Goal: Information Seeking & Learning: Learn about a topic

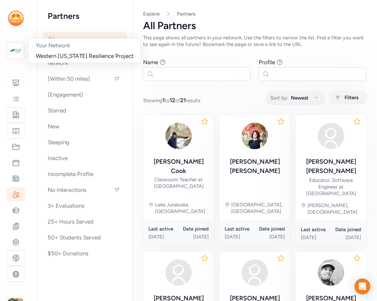
click at [19, 54] on img at bounding box center [15, 51] width 15 height 15
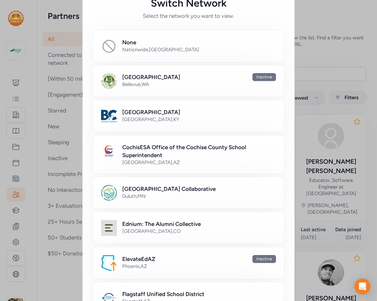
scroll to position [99, 0]
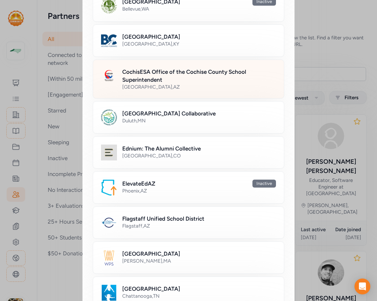
click at [154, 83] on h2 "CochisESA Office of the Cochise County School Superintendent" at bounding box center [199, 76] width 154 height 16
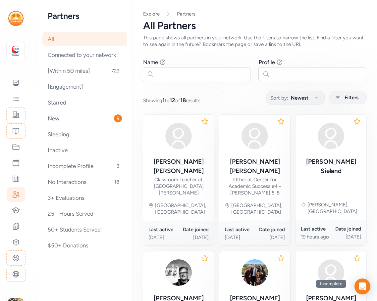
click at [217, 91] on div "Showing 1 to 12 of 18 results Sort by: Newest Filters" at bounding box center [254, 97] width 223 height 13
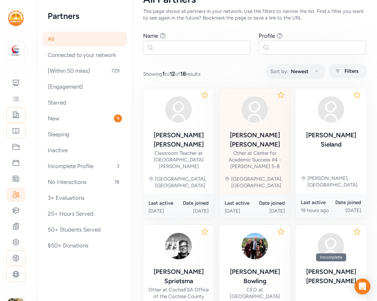
scroll to position [132, 0]
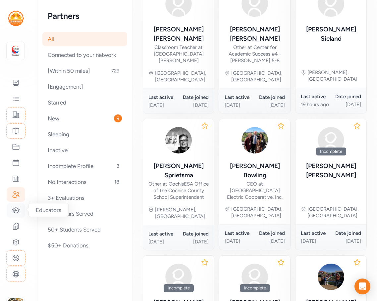
click at [18, 212] on icon at bounding box center [16, 211] width 8 height 8
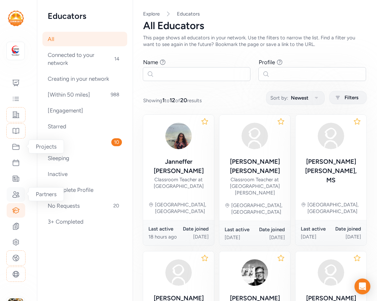
click at [14, 196] on icon at bounding box center [16, 195] width 8 height 8
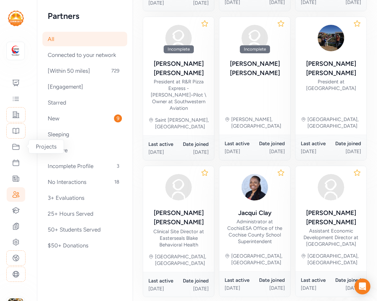
scroll to position [372, 0]
click at [17, 174] on div at bounding box center [16, 179] width 19 height 15
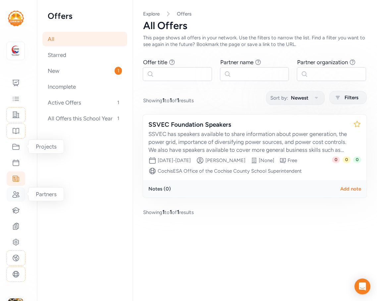
click at [15, 194] on icon at bounding box center [16, 195] width 7 height 6
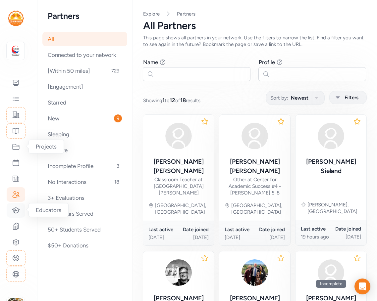
click at [11, 211] on div at bounding box center [16, 210] width 19 height 15
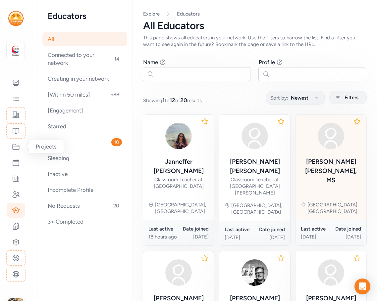
click at [318, 175] on div "Ron D. Reddock, MS Sierra Vista, AZ" at bounding box center [330, 167] width 71 height 105
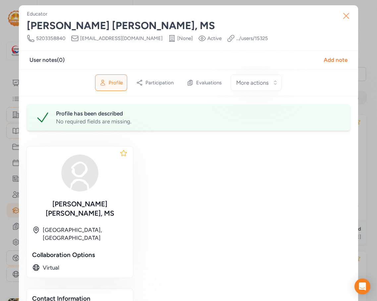
click at [345, 16] on icon "button" at bounding box center [346, 16] width 11 height 11
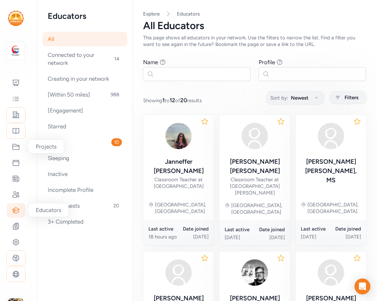
click at [18, 212] on icon at bounding box center [16, 211] width 8 height 8
click at [17, 227] on icon at bounding box center [16, 226] width 6 height 7
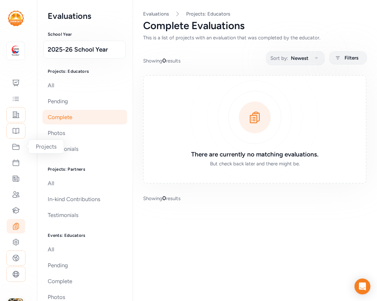
click at [16, 203] on div "Dashboard Feed Sites Past Projects Projects Events Offers Partners Educators Ev…" at bounding box center [16, 179] width 19 height 206
click at [17, 192] on icon at bounding box center [16, 195] width 8 height 8
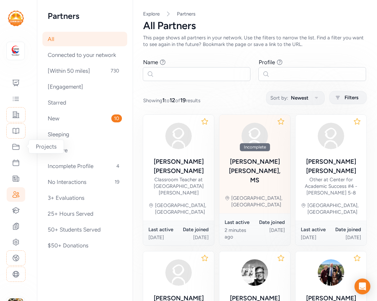
click at [255, 162] on div "Ron D. Reddock, MS" at bounding box center [254, 171] width 60 height 28
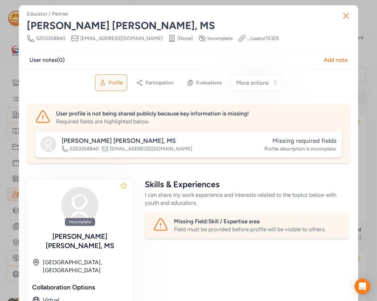
click at [323, 143] on span "Missing required fields" at bounding box center [304, 141] width 64 height 8
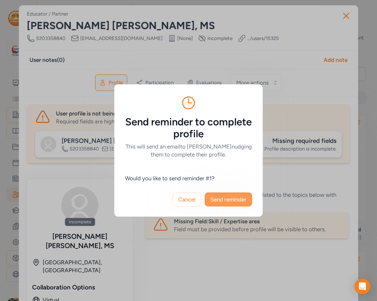
click at [224, 199] on span "Send reminder" at bounding box center [228, 200] width 36 height 8
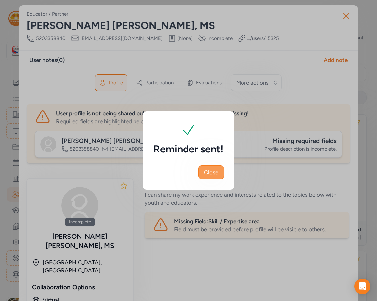
click at [219, 173] on button "Close" at bounding box center [210, 173] width 25 height 14
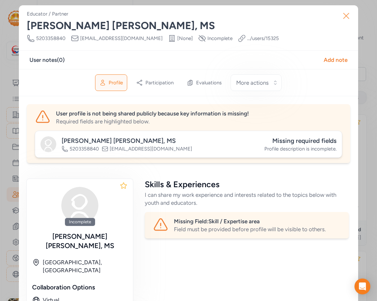
click at [343, 16] on icon "button" at bounding box center [346, 16] width 11 height 11
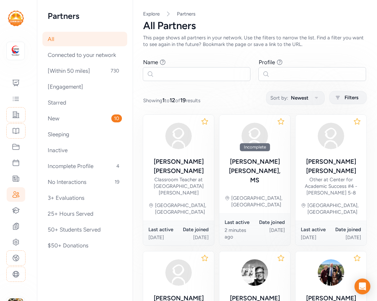
click at [173, 67] on div "Name Find partners whose first or last name matches any of the words you enter." at bounding box center [197, 69] width 108 height 23
click at [16, 207] on icon at bounding box center [16, 211] width 8 height 8
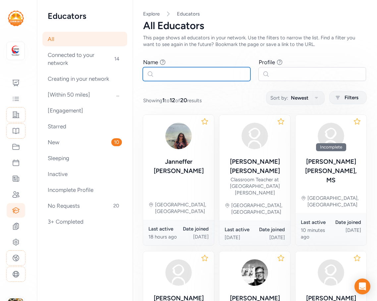
click at [181, 76] on input "text" at bounding box center [197, 74] width 108 height 14
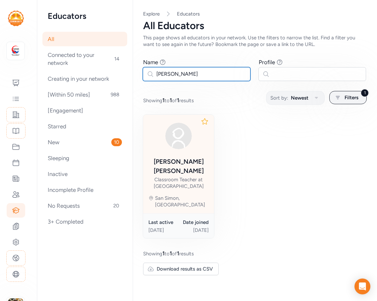
type input "loy"
click at [189, 167] on div "Loy Guzman Classroom Teacher at Apache Elementary School" at bounding box center [178, 173] width 60 height 32
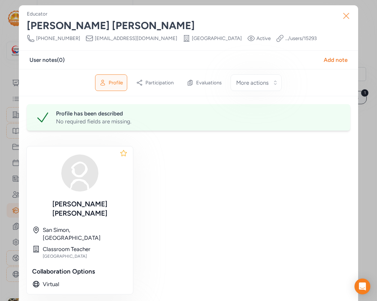
drag, startPoint x: 345, startPoint y: 16, endPoint x: 340, endPoint y: 20, distance: 5.9
click at [343, 19] on icon "button" at bounding box center [346, 16] width 11 height 11
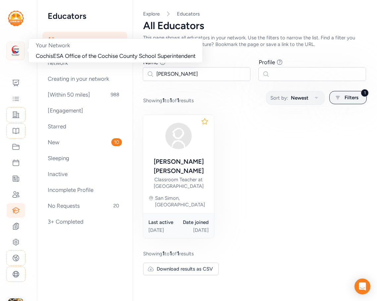
click at [18, 49] on img at bounding box center [15, 51] width 15 height 15
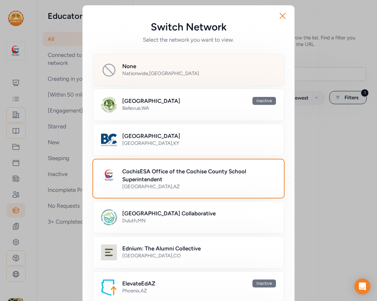
click at [138, 66] on div "None" at bounding box center [199, 66] width 154 height 8
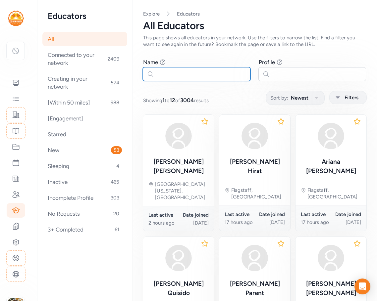
click at [178, 75] on input "text" at bounding box center [197, 74] width 108 height 14
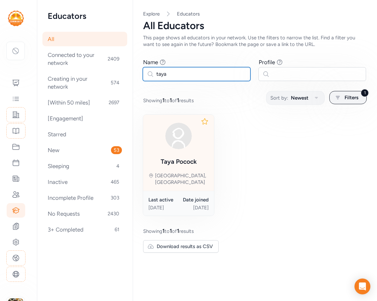
type input "taya"
click at [180, 155] on div "Taya Pocock" at bounding box center [179, 143] width 36 height 47
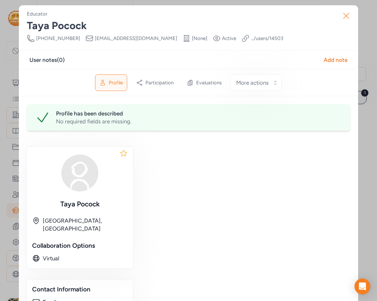
click at [342, 16] on icon "button" at bounding box center [346, 16] width 11 height 11
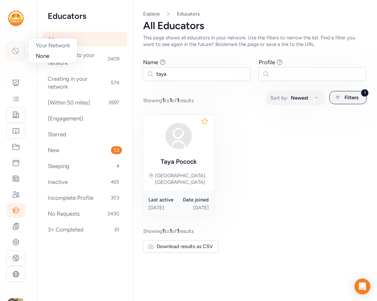
click at [17, 52] on icon at bounding box center [16, 51] width 6 height 6
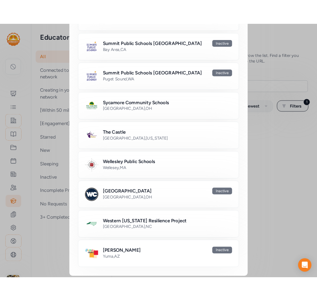
scroll to position [474, 0]
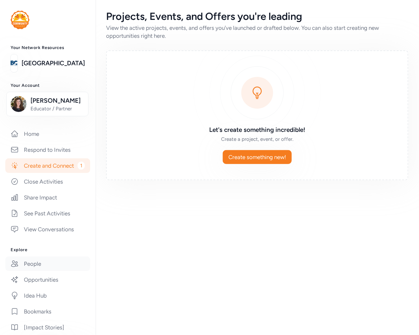
click at [36, 271] on link "People" at bounding box center [47, 263] width 85 height 15
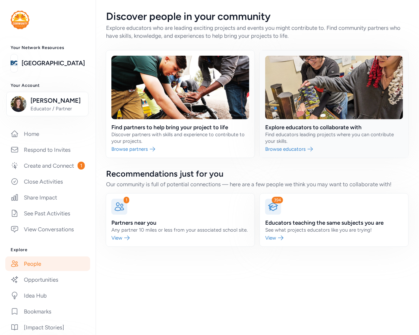
click at [311, 131] on link at bounding box center [334, 103] width 148 height 107
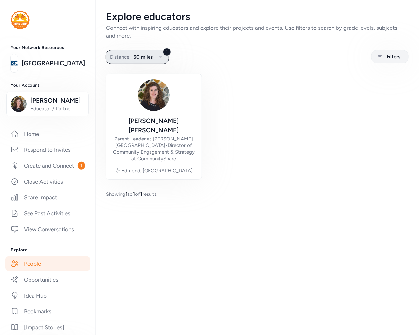
click at [133, 52] on button "1 Distance: 50 miles" at bounding box center [137, 57] width 63 height 14
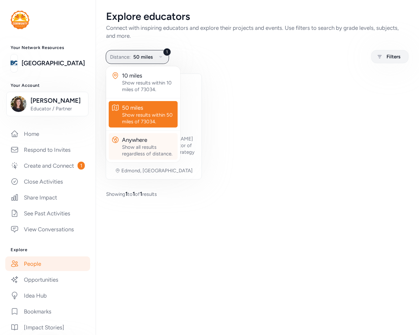
click at [135, 146] on div "Show all results regardless of distance." at bounding box center [148, 150] width 53 height 13
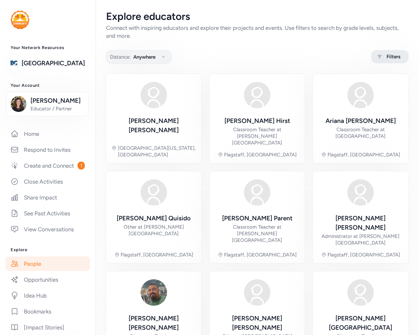
click at [386, 56] on span "Filters" at bounding box center [393, 57] width 14 height 8
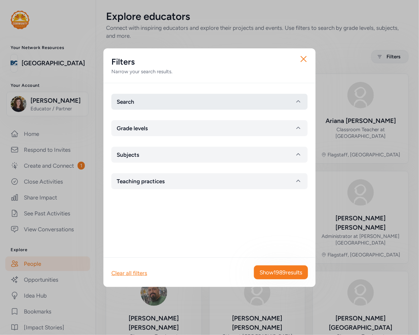
click at [162, 97] on button "Search" at bounding box center [209, 102] width 196 height 16
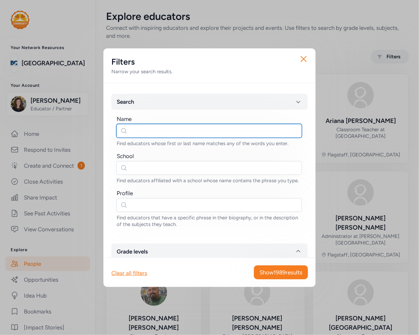
click at [146, 131] on input "text" at bounding box center [208, 131] width 185 height 14
type input "ron reddick"
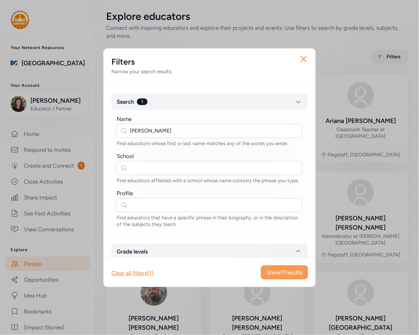
click at [286, 276] on span "Show 17 results" at bounding box center [284, 272] width 36 height 8
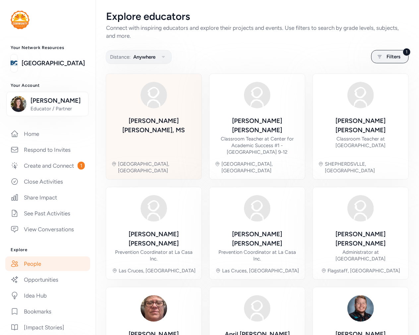
click at [142, 115] on div "Ron D. Reddock, MS Sierra Vista, AZ" at bounding box center [153, 126] width 85 height 95
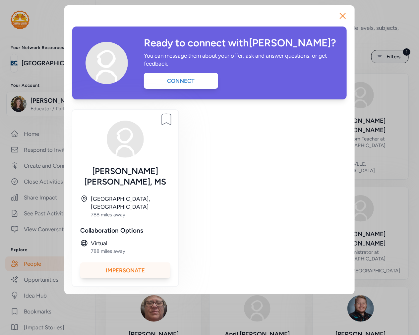
click at [140, 262] on div "Impersonate" at bounding box center [125, 270] width 90 height 16
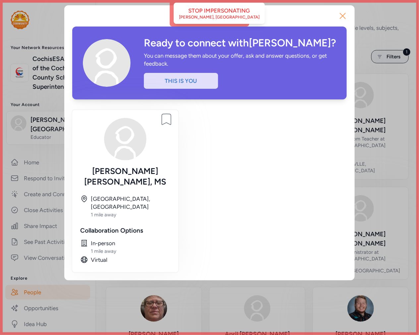
click at [344, 17] on icon "button" at bounding box center [342, 16] width 11 height 11
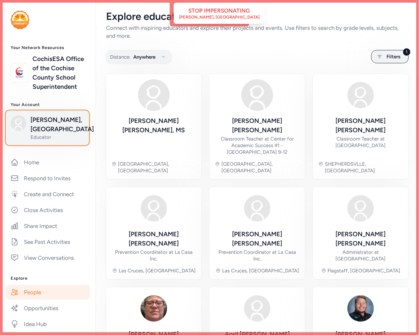
click at [42, 134] on span "Ron D. Reddock, MS" at bounding box center [57, 124] width 54 height 19
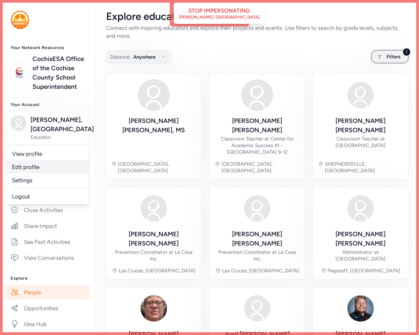
click at [43, 174] on link "Edit profile" at bounding box center [48, 166] width 82 height 13
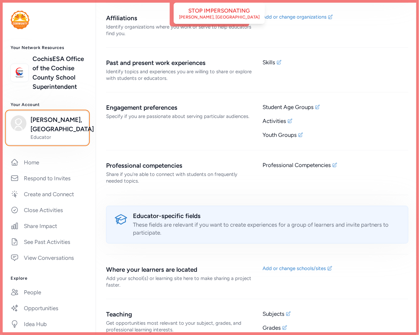
scroll to position [441, 0]
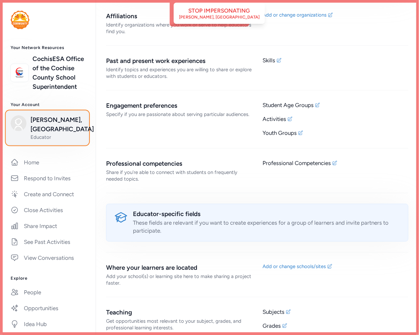
click at [48, 133] on span "Ron D. Reddock, MS" at bounding box center [57, 124] width 54 height 19
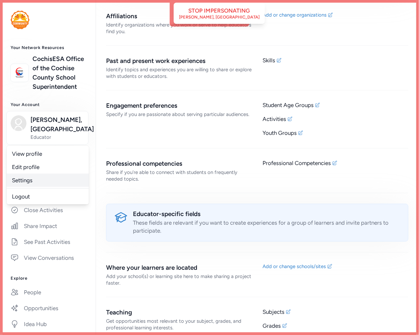
click at [35, 187] on link "Settings" at bounding box center [48, 180] width 82 height 13
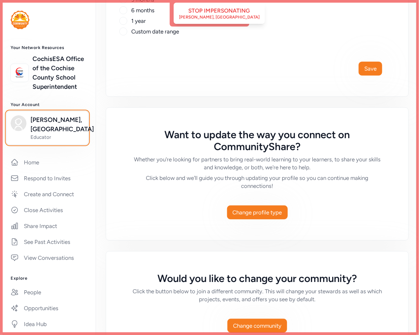
scroll to position [290, 0]
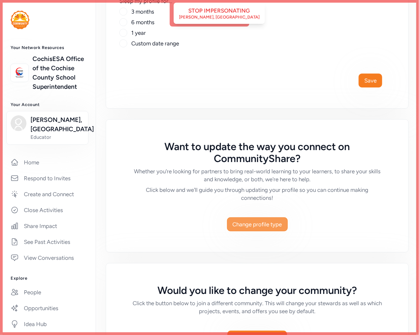
click at [265, 226] on span "Change profile type" at bounding box center [256, 224] width 49 height 8
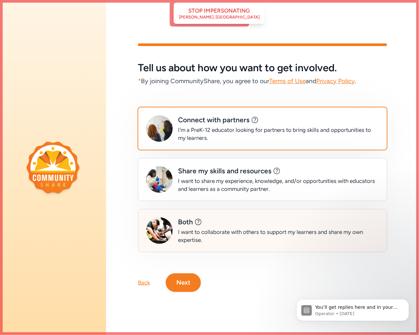
click at [246, 228] on div "I want to collaborate with others to support my learners and share my own exper…" at bounding box center [278, 236] width 201 height 16
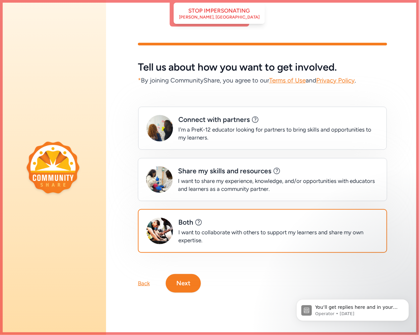
click at [189, 278] on button "Next" at bounding box center [183, 283] width 35 height 19
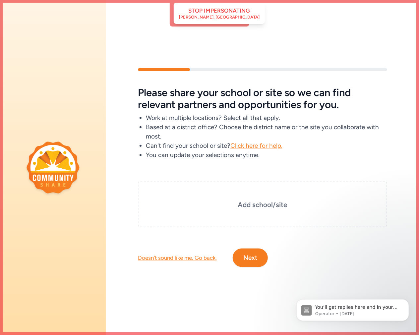
click at [199, 256] on div "Doesn't sound like me. Go back." at bounding box center [177, 258] width 79 height 8
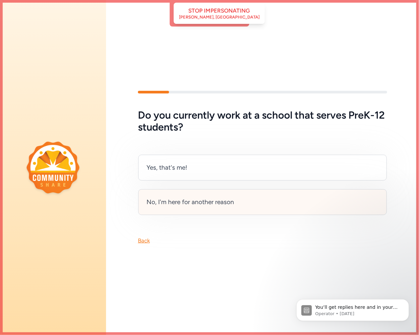
click at [155, 201] on div "No, I'm here for another reason" at bounding box center [189, 201] width 87 height 9
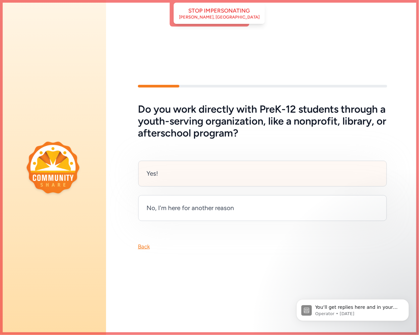
click at [174, 179] on div "Yes!" at bounding box center [262, 174] width 248 height 26
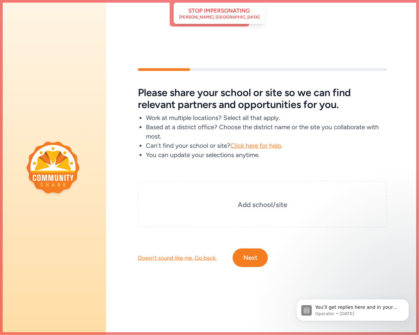
click at [255, 253] on button "Next" at bounding box center [249, 257] width 35 height 19
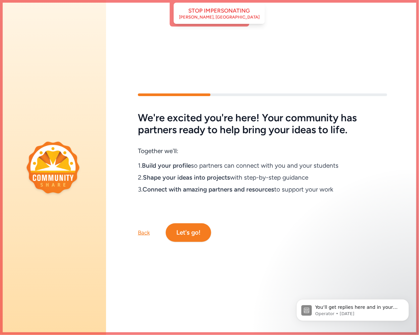
click at [190, 230] on button "Let's go!" at bounding box center [188, 232] width 45 height 19
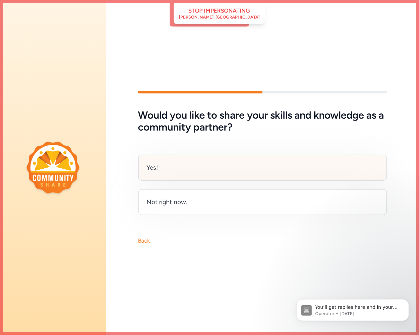
click at [162, 166] on div "Yes!" at bounding box center [262, 168] width 248 height 26
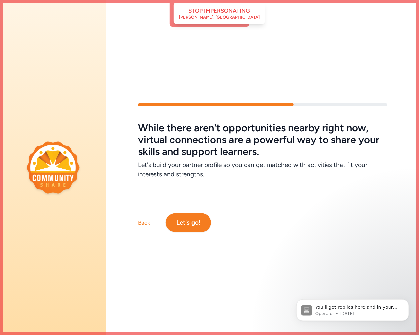
click at [201, 223] on button "Let's go!" at bounding box center [188, 222] width 45 height 19
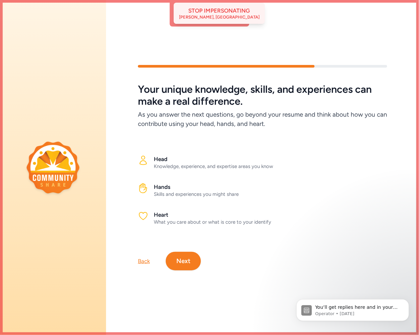
click at [209, 19] on div "Ron D. Reddock, MS" at bounding box center [219, 17] width 80 height 5
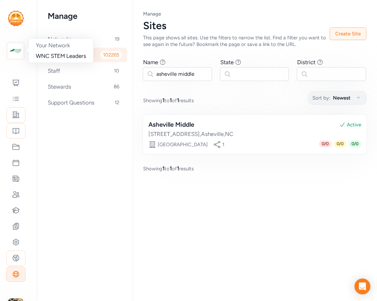
click at [19, 56] on img at bounding box center [15, 51] width 15 height 15
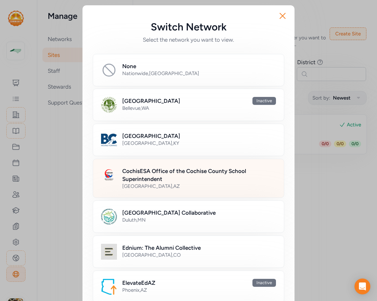
click at [182, 183] on div "[GEOGRAPHIC_DATA] , [GEOGRAPHIC_DATA]" at bounding box center [199, 186] width 154 height 7
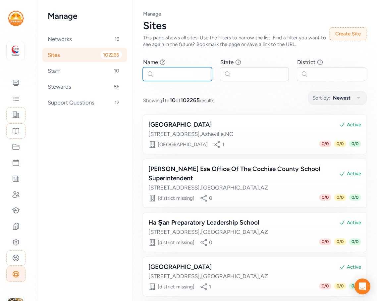
click at [172, 75] on input "text" at bounding box center [177, 74] width 69 height 14
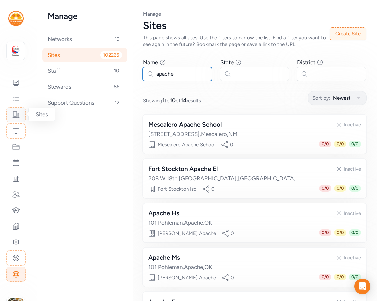
type input "apache"
click at [17, 115] on icon at bounding box center [16, 115] width 7 height 6
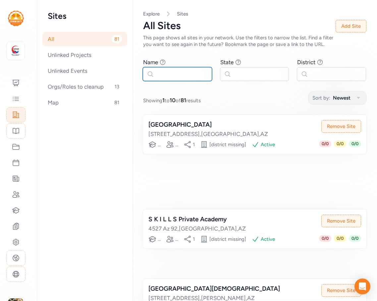
click at [169, 78] on input "text" at bounding box center [177, 74] width 69 height 14
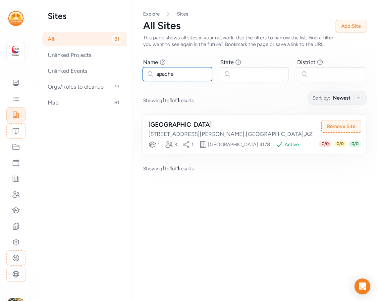
type input "apache"
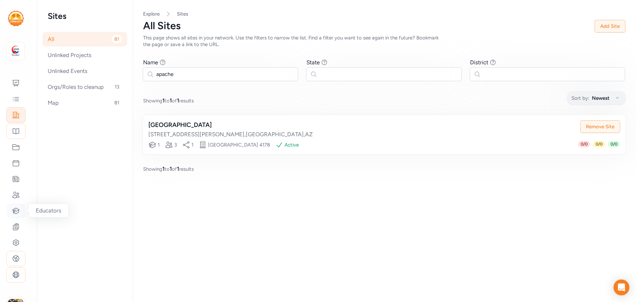
click at [11, 215] on div at bounding box center [16, 210] width 19 height 15
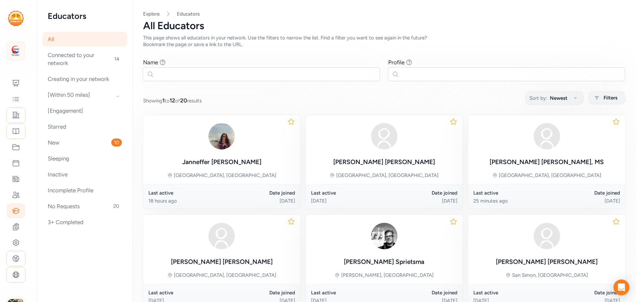
drag, startPoint x: 25, startPoint y: 51, endPoint x: 19, endPoint y: 54, distance: 7.6
click at [25, 52] on div "Your Network CochisESA Office of the Cochise County School Superintendent" at bounding box center [16, 51] width 32 height 18
click at [19, 54] on img at bounding box center [15, 51] width 15 height 15
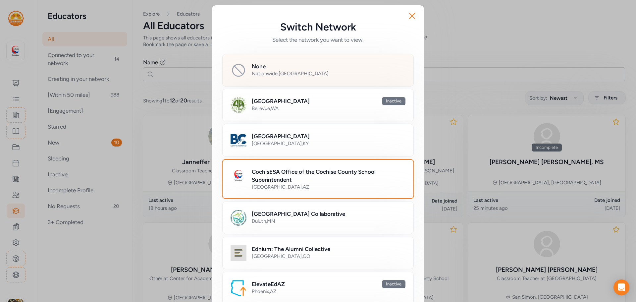
click at [284, 65] on div "None" at bounding box center [329, 66] width 154 height 8
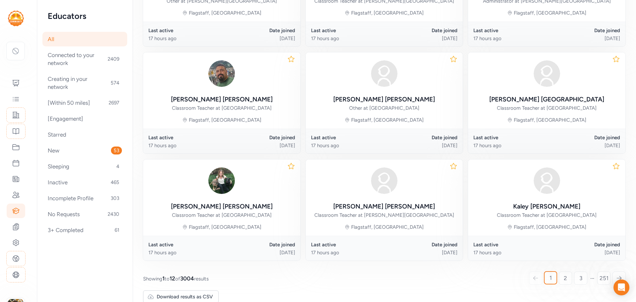
scroll to position [289, 0]
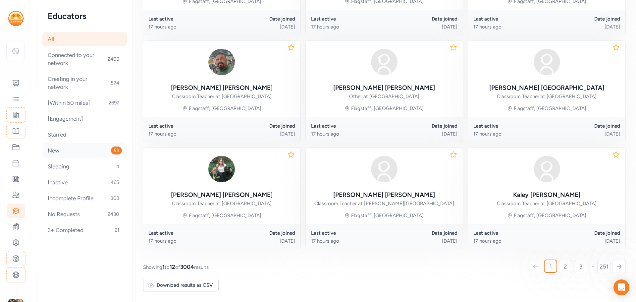
click at [75, 151] on div "New 53" at bounding box center [84, 150] width 85 height 15
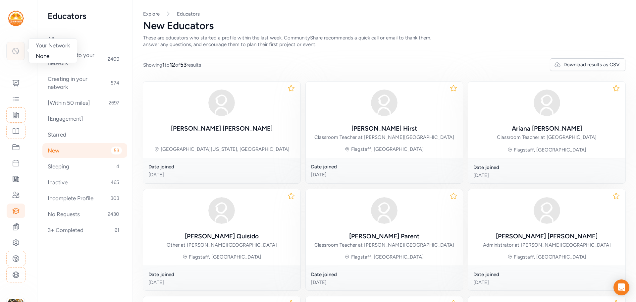
click at [18, 45] on div at bounding box center [15, 51] width 19 height 19
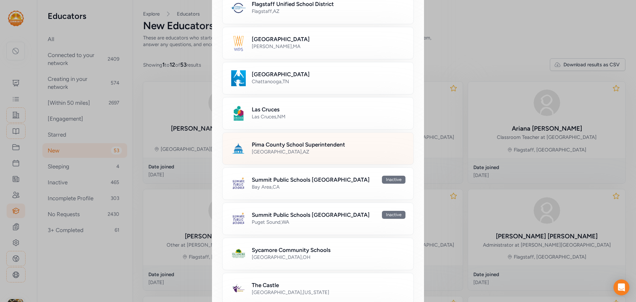
scroll to position [232, 0]
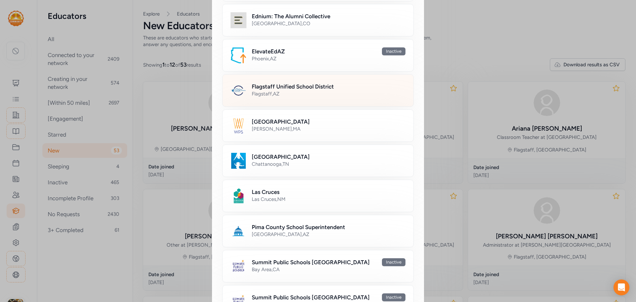
click at [271, 89] on h2 "Flagstaff Unified School District" at bounding box center [293, 86] width 82 height 8
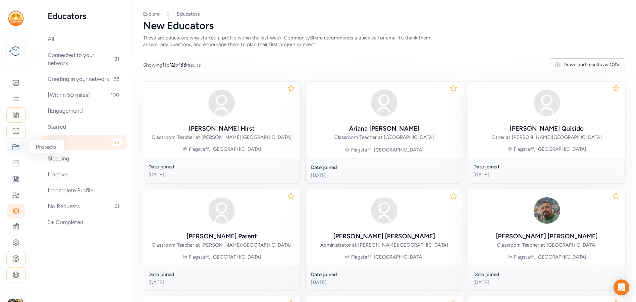
click at [14, 148] on icon at bounding box center [16, 147] width 8 height 8
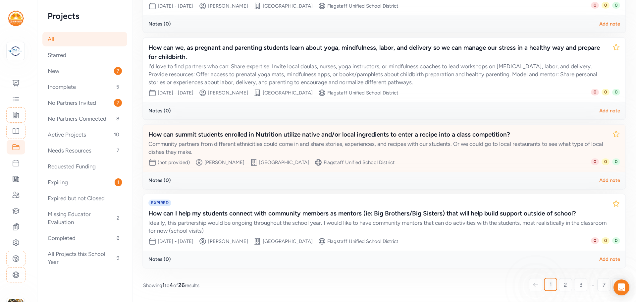
scroll to position [139, 0]
click at [374, 140] on div "Community partners from different ethnicities could come in and share stories, …" at bounding box center [377, 147] width 458 height 16
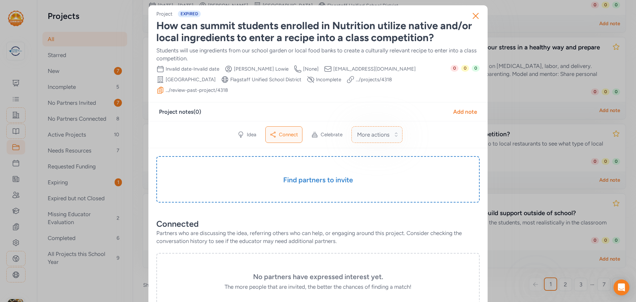
click at [376, 130] on span "More actions" at bounding box center [373, 134] width 32 height 8
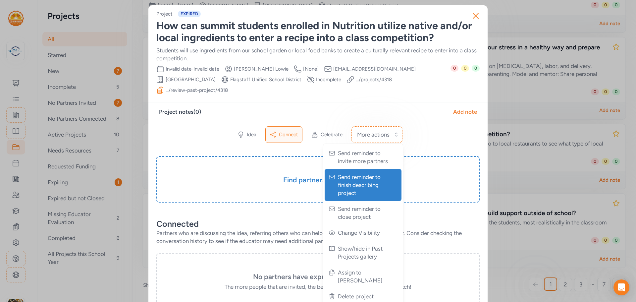
click at [363, 174] on span "Send reminder to finish describing project" at bounding box center [364, 185] width 52 height 24
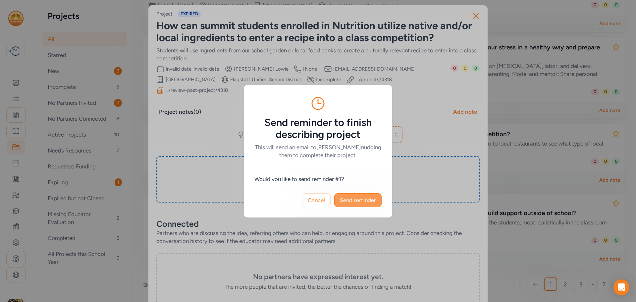
click at [362, 199] on span "Send reminder" at bounding box center [358, 200] width 36 height 8
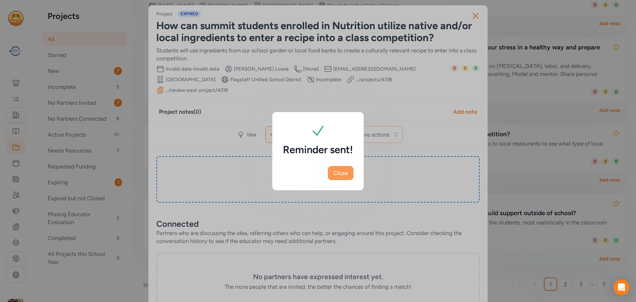
click at [344, 173] on span "Close" at bounding box center [340, 173] width 14 height 8
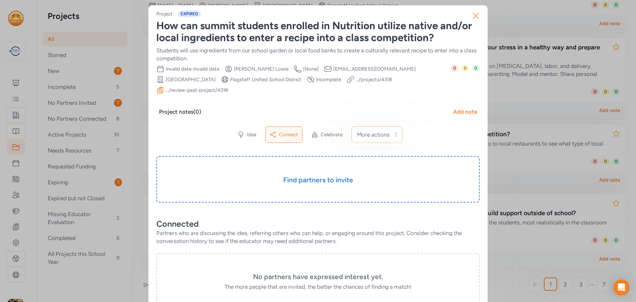
click at [376, 17] on icon "button" at bounding box center [475, 16] width 11 height 11
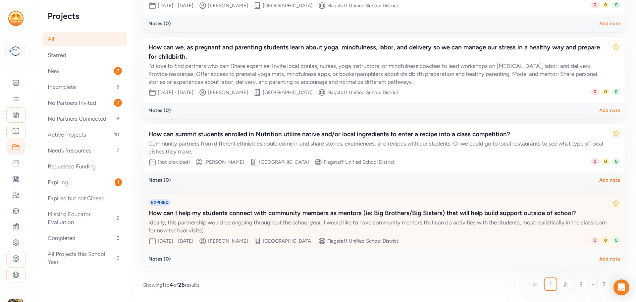
click at [376, 217] on div "How can I help my students connect with community members as mentors (ie: Big B…" at bounding box center [377, 212] width 458 height 9
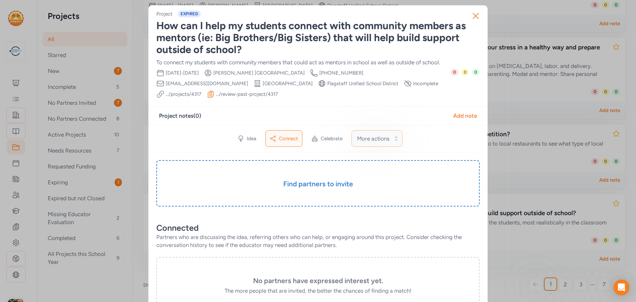
click at [376, 132] on button "More actions" at bounding box center [376, 138] width 51 height 17
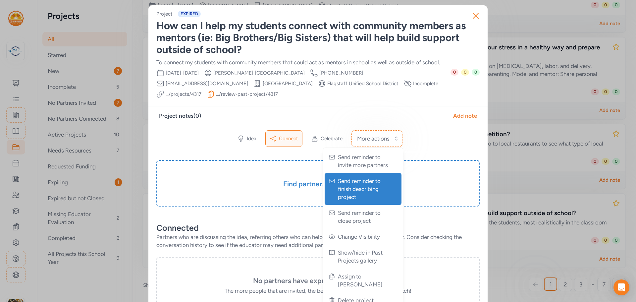
click at [372, 177] on span "Send reminder to finish describing project" at bounding box center [364, 189] width 52 height 24
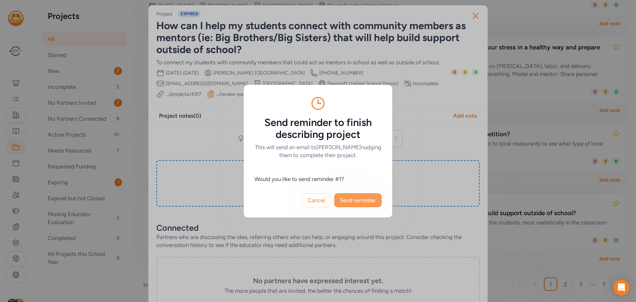
click at [361, 199] on span "Send reminder" at bounding box center [358, 200] width 36 height 8
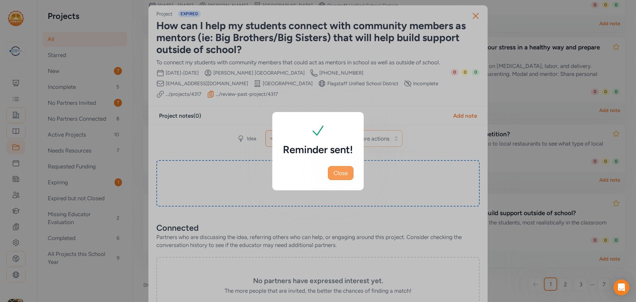
click at [344, 173] on span "Close" at bounding box center [340, 173] width 14 height 8
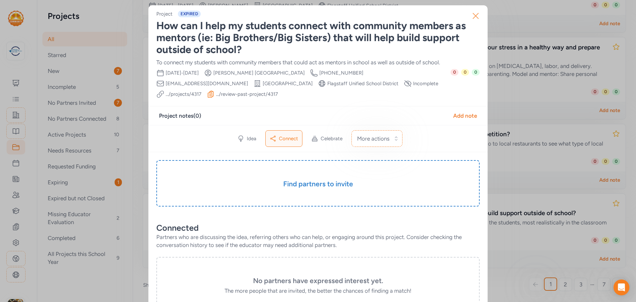
click at [376, 16] on icon "button" at bounding box center [475, 16] width 11 height 11
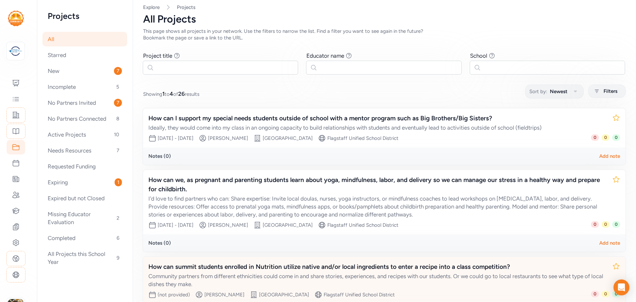
scroll to position [139, 0]
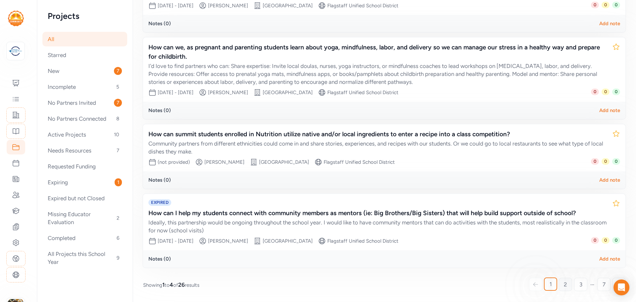
click at [376, 284] on link "2" at bounding box center [565, 283] width 13 height 13
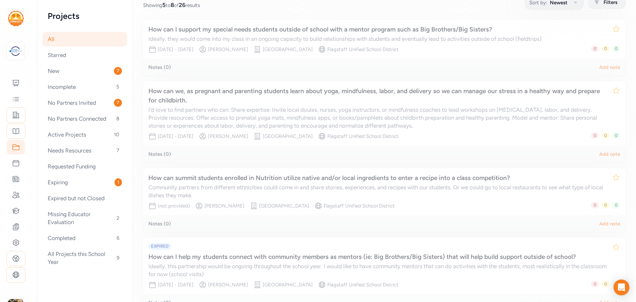
scroll to position [91, 0]
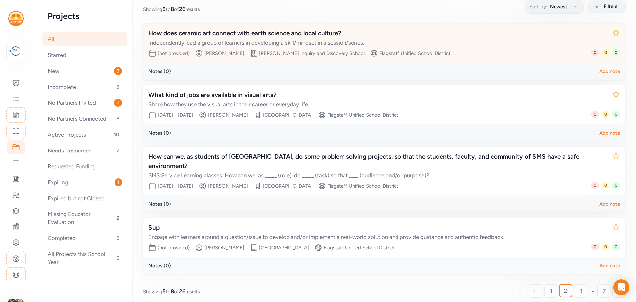
click at [276, 33] on div "How does ceramic art connect with earth science and local culture?" at bounding box center [377, 33] width 458 height 9
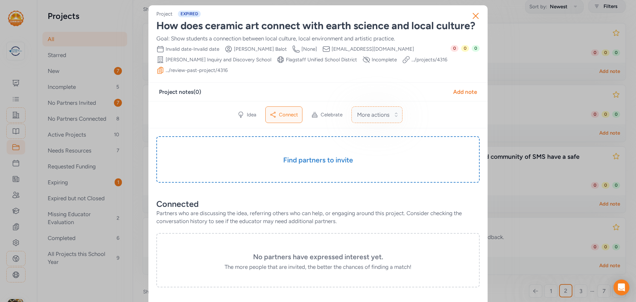
click at [375, 111] on span "More actions" at bounding box center [373, 115] width 32 height 8
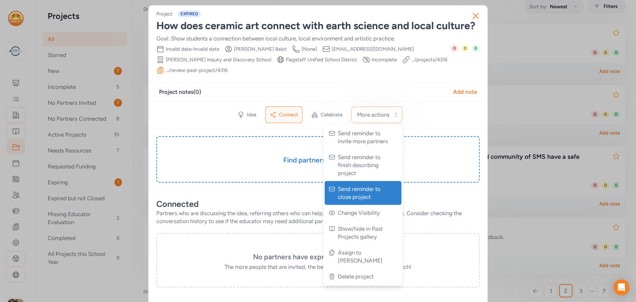
click at [358, 185] on span "Send reminder to close project" at bounding box center [364, 193] width 52 height 16
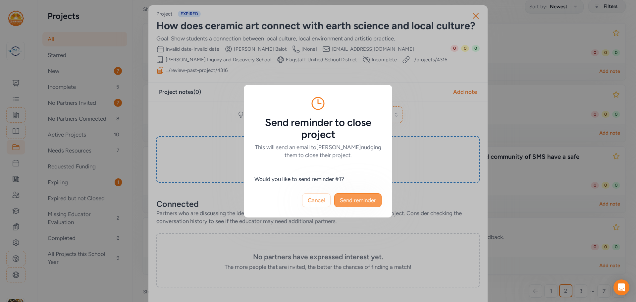
click at [356, 201] on span "Send reminder" at bounding box center [358, 200] width 36 height 8
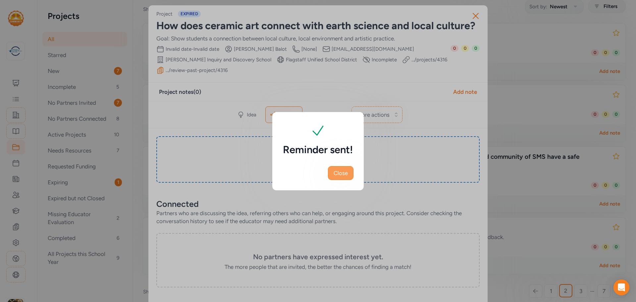
click at [337, 172] on span "Close" at bounding box center [340, 173] width 14 height 8
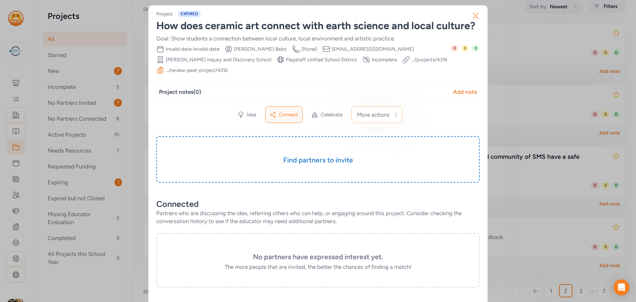
click at [376, 17] on icon "button" at bounding box center [475, 16] width 11 height 11
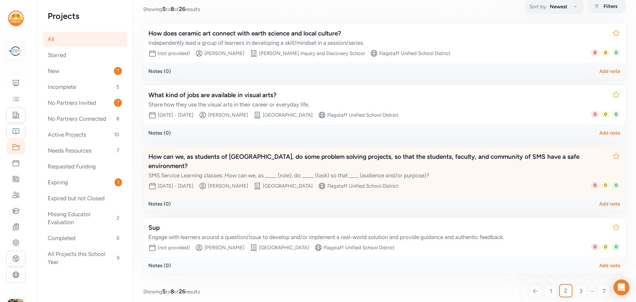
scroll to position [98, 0]
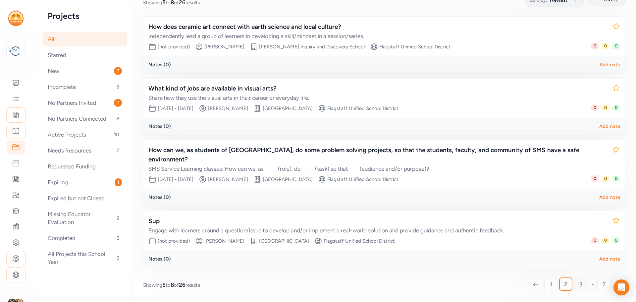
click at [376, 285] on span "3" at bounding box center [580, 284] width 3 height 8
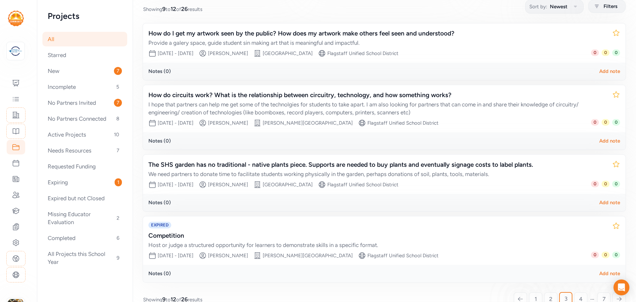
scroll to position [106, 0]
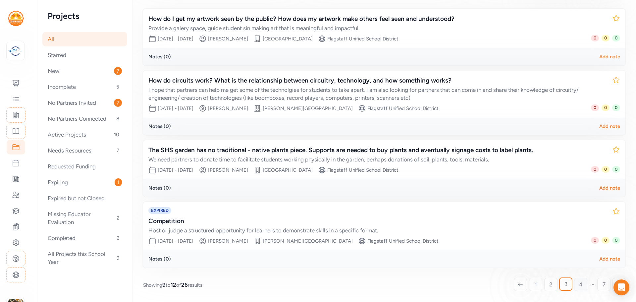
click at [376, 285] on span "4" at bounding box center [581, 284] width 4 height 8
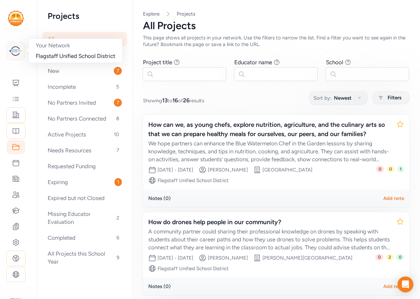
click at [18, 52] on img at bounding box center [15, 51] width 15 height 15
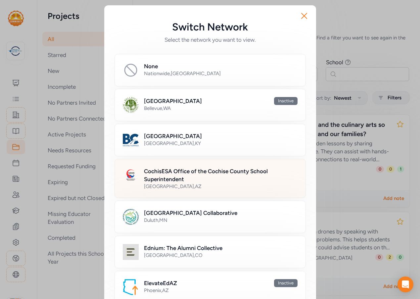
click at [178, 179] on h2 "CochisESA Office of the Cochise County School Superintendent" at bounding box center [221, 175] width 154 height 16
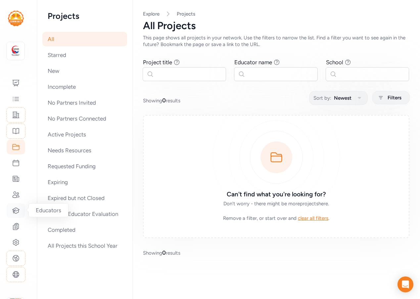
click at [17, 206] on div at bounding box center [16, 210] width 19 height 15
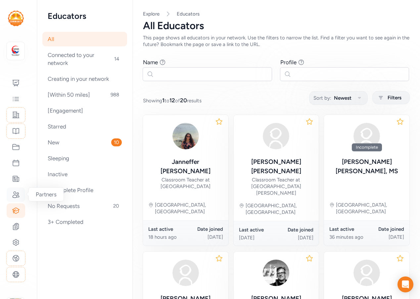
click at [19, 197] on icon at bounding box center [16, 195] width 7 height 6
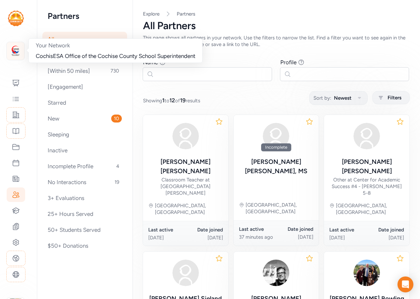
click at [15, 50] on img at bounding box center [15, 51] width 15 height 15
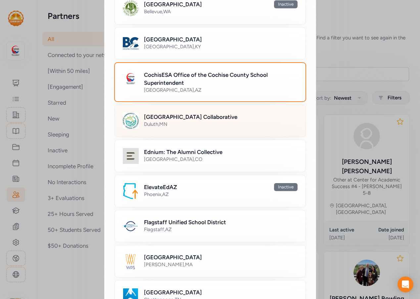
scroll to position [132, 0]
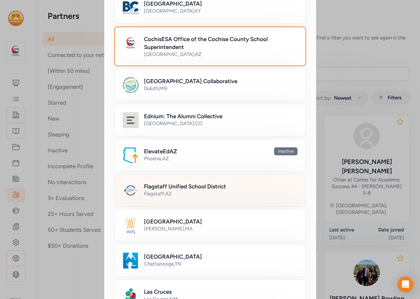
click at [193, 185] on h2 "Flagstaff Unified School District" at bounding box center [185, 186] width 82 height 8
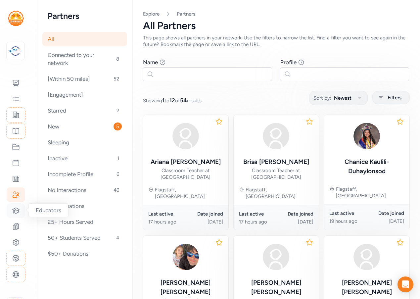
click at [15, 214] on icon at bounding box center [16, 211] width 8 height 8
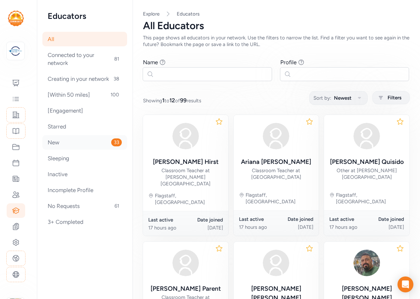
click at [77, 144] on div "New 33" at bounding box center [84, 142] width 85 height 15
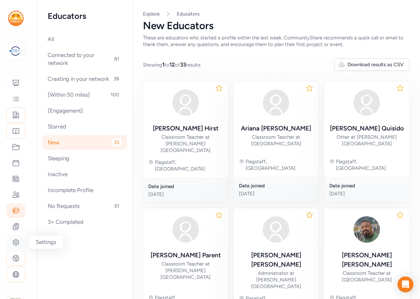
click at [14, 246] on icon at bounding box center [16, 242] width 8 height 8
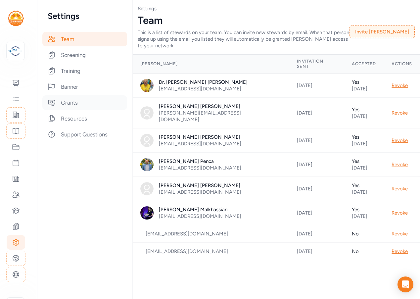
click at [68, 104] on div "Grants" at bounding box center [84, 102] width 85 height 15
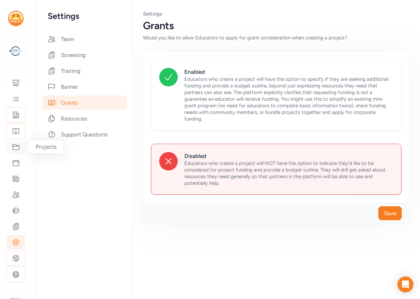
click at [19, 147] on icon at bounding box center [16, 147] width 8 height 8
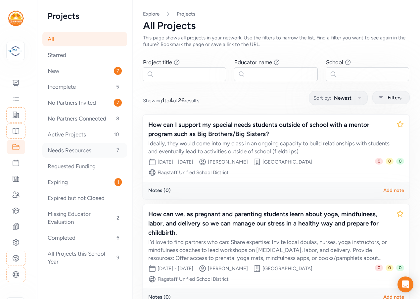
click at [75, 148] on div "Needs Resources 7" at bounding box center [84, 150] width 85 height 15
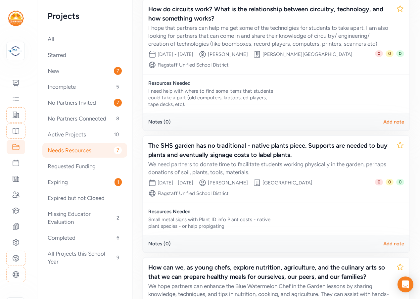
scroll to position [294, 0]
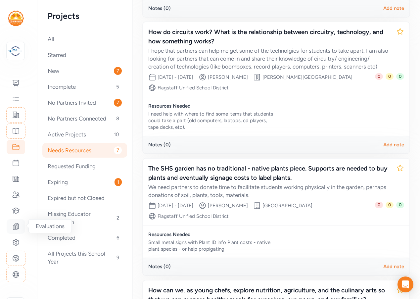
click at [18, 228] on icon at bounding box center [16, 226] width 6 height 7
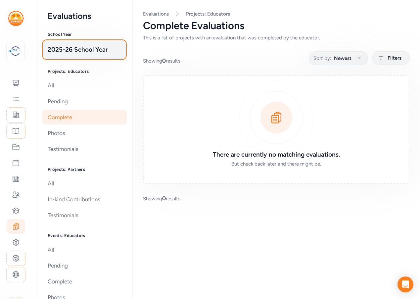
click at [76, 49] on span "2025-26 School Year" at bounding box center [85, 49] width 74 height 9
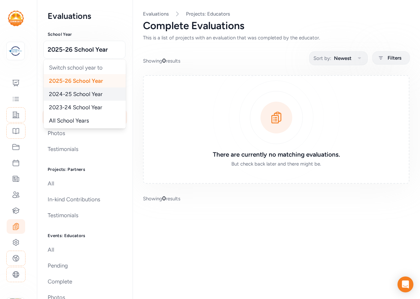
click at [75, 93] on span "2024-25 School Year" at bounding box center [76, 94] width 54 height 7
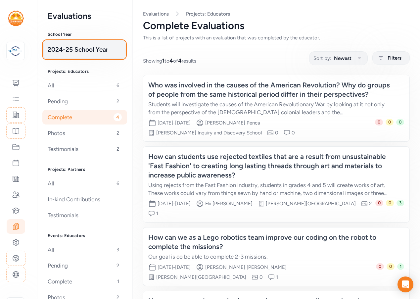
click at [76, 48] on span "2024-25 School Year" at bounding box center [85, 49] width 74 height 9
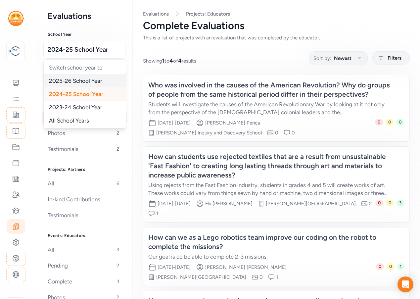
click at [68, 78] on span "2025-26 School Year" at bounding box center [75, 80] width 53 height 7
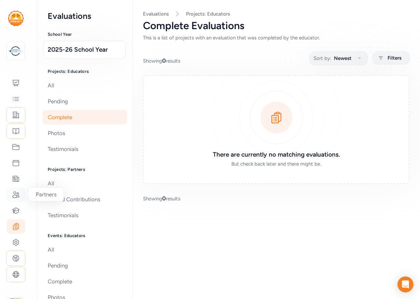
click at [17, 196] on icon at bounding box center [16, 195] width 7 height 6
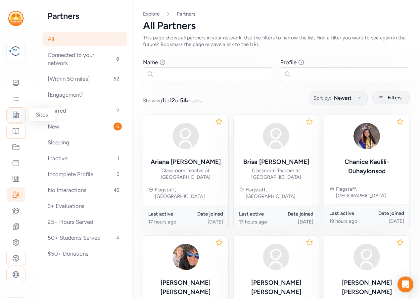
click at [15, 115] on icon at bounding box center [16, 115] width 8 height 8
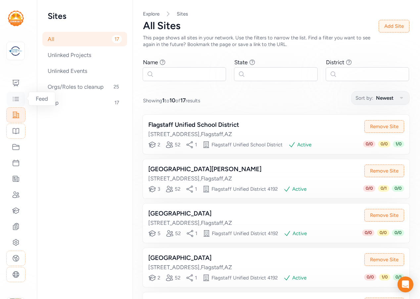
click at [18, 99] on icon at bounding box center [16, 99] width 6 height 4
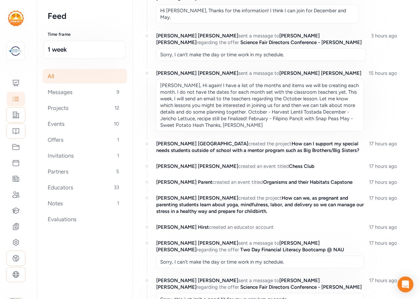
scroll to position [66, 0]
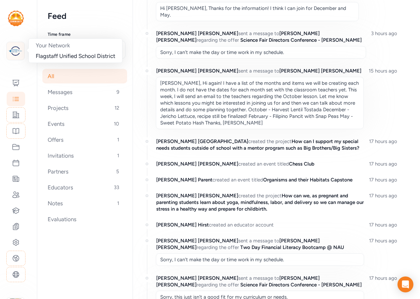
click at [19, 50] on img at bounding box center [15, 51] width 15 height 15
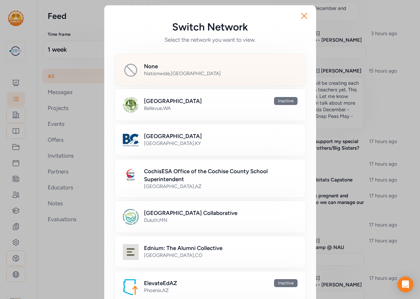
click at [172, 70] on div "Nationwide , [GEOGRAPHIC_DATA]" at bounding box center [221, 73] width 154 height 7
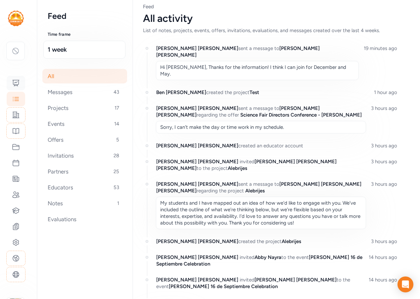
scroll to position [21, 0]
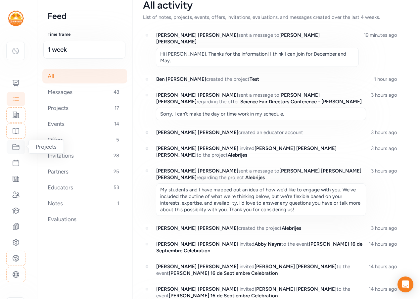
click at [17, 150] on icon at bounding box center [16, 147] width 7 height 6
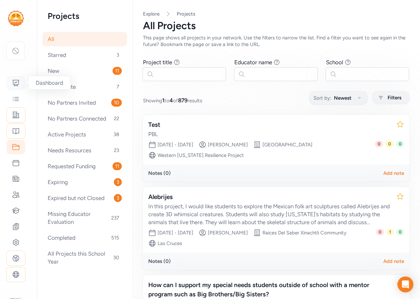
click at [15, 84] on icon at bounding box center [16, 83] width 8 height 8
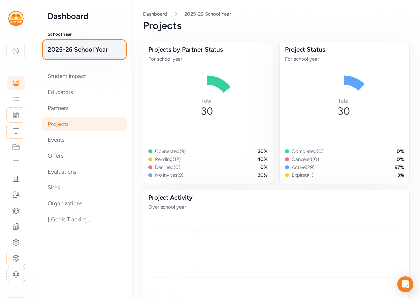
click at [84, 46] on span "2025-26 School Year" at bounding box center [85, 49] width 74 height 9
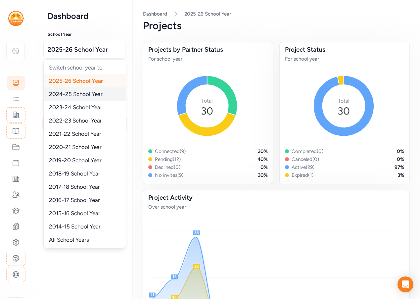
click at [76, 96] on span "2024-25 School Year" at bounding box center [76, 94] width 54 height 7
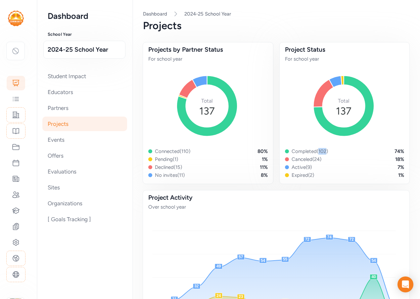
drag, startPoint x: 316, startPoint y: 151, endPoint x: 325, endPoint y: 151, distance: 8.9
click at [325, 151] on div "Completed ( 102 )" at bounding box center [310, 151] width 36 height 7
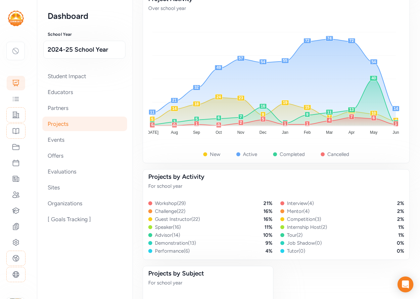
scroll to position [331, 0]
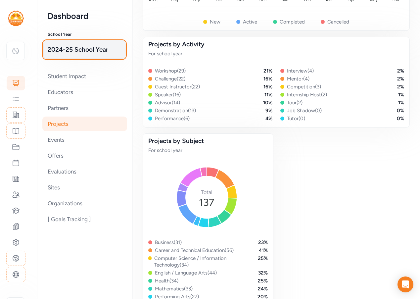
click at [84, 51] on span "2024-25 School Year" at bounding box center [85, 49] width 74 height 9
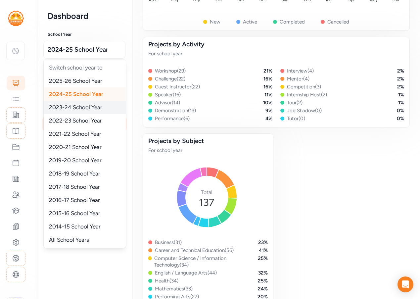
click at [75, 110] on span "2023-24 School Year" at bounding box center [75, 107] width 53 height 7
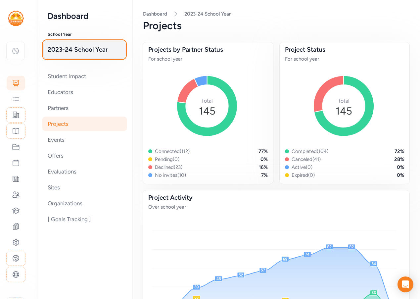
click at [87, 54] on button "2023-24 School Year" at bounding box center [84, 50] width 82 height 18
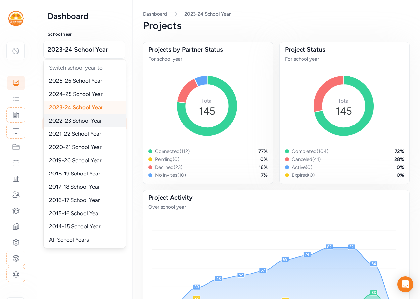
click at [78, 120] on span "2022-23 School Year" at bounding box center [75, 120] width 53 height 7
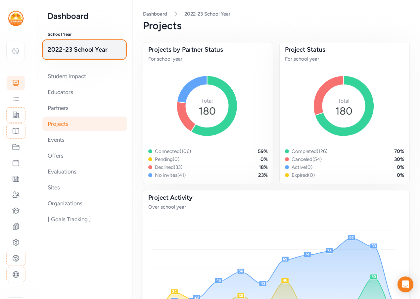
click at [92, 49] on span "2022-23 School Year" at bounding box center [85, 49] width 74 height 9
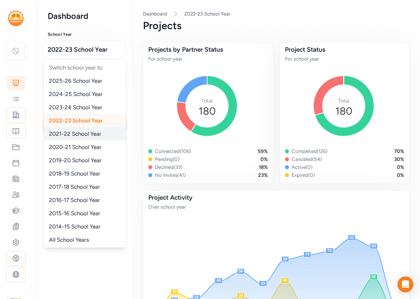
click at [84, 131] on span "2021-22 School Year" at bounding box center [75, 133] width 52 height 7
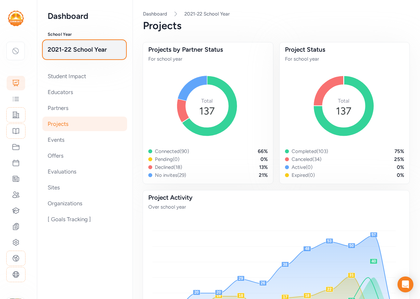
click at [79, 55] on button "2021-22 School Year" at bounding box center [84, 50] width 82 height 18
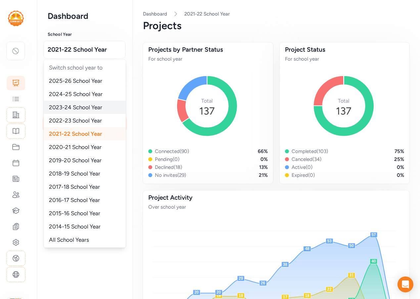
click at [71, 104] on span "2023-24 School Year" at bounding box center [75, 107] width 53 height 7
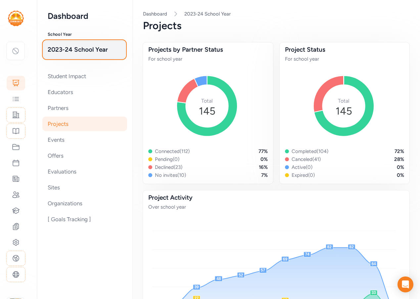
click at [98, 54] on button "2023-24 School Year" at bounding box center [84, 50] width 82 height 18
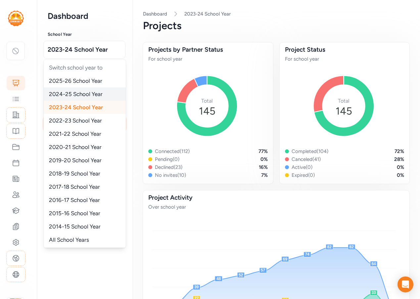
click at [92, 92] on span "2024-25 School Year" at bounding box center [76, 94] width 54 height 7
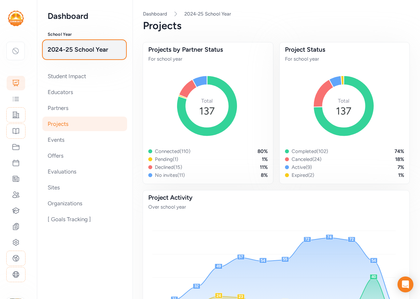
click at [98, 57] on button "2024-25 School Year" at bounding box center [84, 50] width 82 height 18
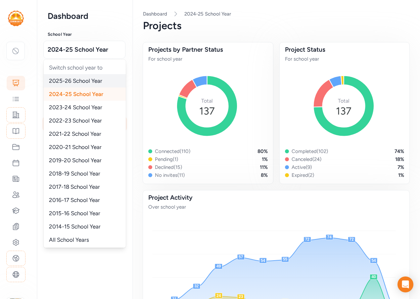
click at [94, 78] on span "2025-26 School Year" at bounding box center [75, 80] width 53 height 7
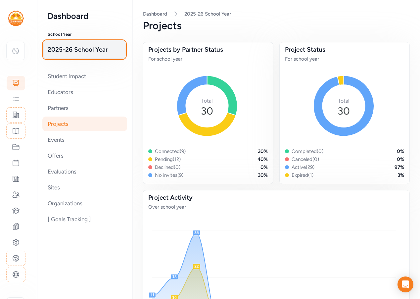
click at [74, 51] on span "2025-26 School Year" at bounding box center [85, 49] width 74 height 9
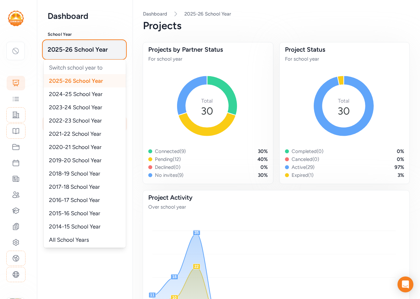
click at [74, 51] on span "2025-26 School Year" at bounding box center [85, 49] width 74 height 9
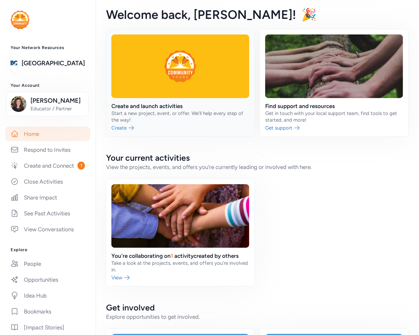
click at [170, 108] on link at bounding box center [180, 82] width 148 height 107
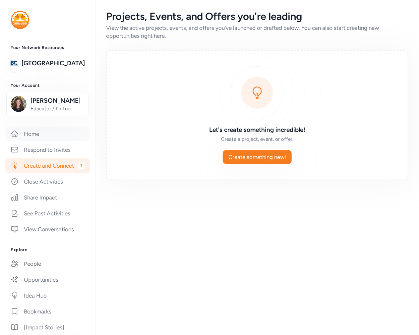
click at [25, 141] on link "Home" at bounding box center [47, 133] width 85 height 15
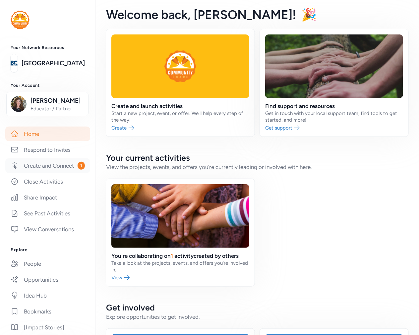
click at [48, 173] on link "Create and Connect 1" at bounding box center [47, 165] width 85 height 15
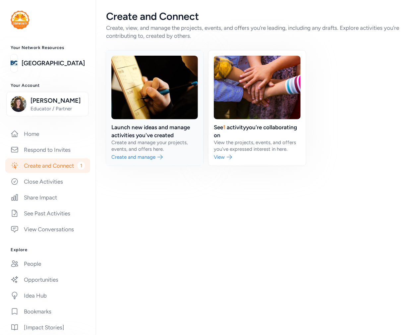
click at [148, 133] on link at bounding box center [154, 107] width 97 height 115
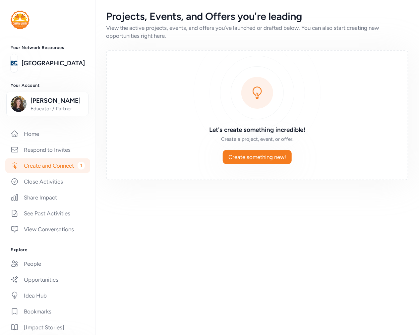
drag, startPoint x: 131, startPoint y: 25, endPoint x: 96, endPoint y: 75, distance: 60.6
click at [130, 26] on div "View the active projects, events, and offers you've launched or drafted below. …" at bounding box center [257, 32] width 302 height 16
click at [36, 139] on link "Home" at bounding box center [47, 133] width 85 height 15
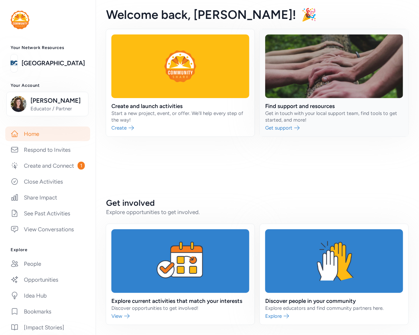
click at [322, 113] on link at bounding box center [334, 82] width 148 height 107
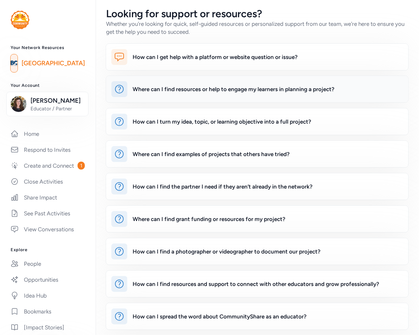
click at [195, 87] on div "Where can I find resources or help to engage my learners in planning a project?" at bounding box center [233, 89] width 202 height 8
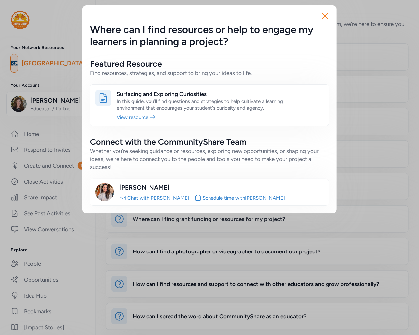
click at [202, 197] on link "Schedule time with Arelys" at bounding box center [243, 198] width 82 height 7
click at [323, 12] on icon "button" at bounding box center [324, 16] width 11 height 11
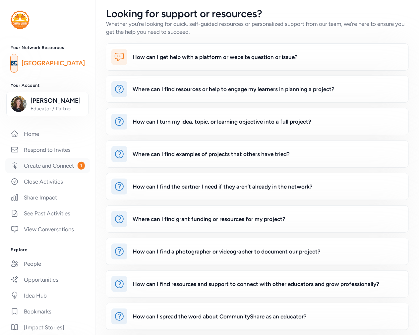
click at [44, 170] on link "Create and Connect 1" at bounding box center [47, 165] width 85 height 15
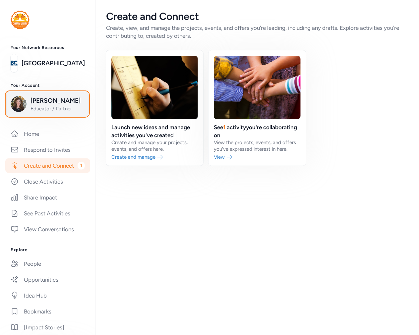
click at [37, 105] on span "Michelle Magnusson" at bounding box center [57, 100] width 54 height 9
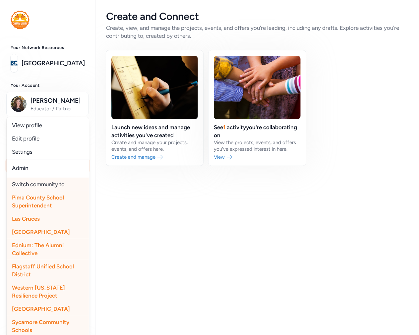
click at [162, 213] on div "Create and Connect Create, view, and manage the projects, events, and offers yo…" at bounding box center [256, 167] width 323 height 335
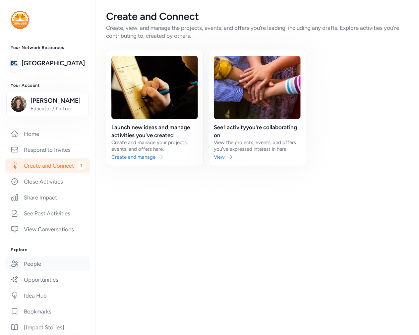
click at [28, 271] on link "People" at bounding box center [47, 263] width 85 height 15
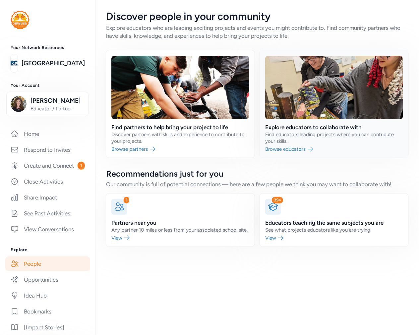
click at [330, 138] on link at bounding box center [334, 103] width 148 height 107
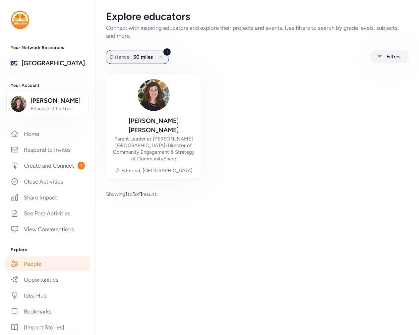
click at [138, 67] on div "Explore educators Connect with inspiring educators and explore their projects a…" at bounding box center [256, 104] width 323 height 208
click at [137, 57] on span "50 miles" at bounding box center [143, 57] width 20 height 8
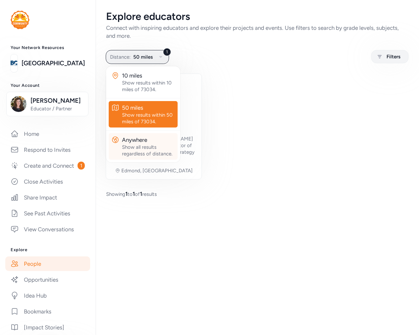
click at [143, 141] on div "Anywhere" at bounding box center [148, 140] width 53 height 8
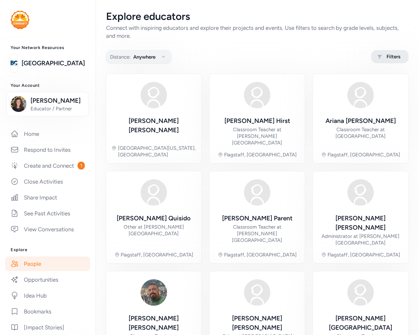
click at [391, 54] on span "Filters" at bounding box center [393, 57] width 14 height 8
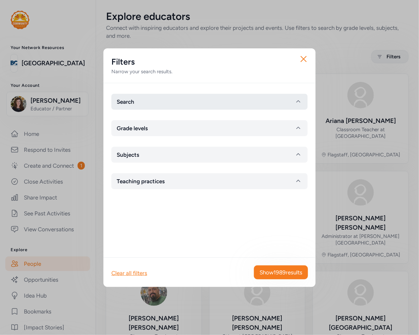
click at [171, 102] on button "Search" at bounding box center [209, 102] width 196 height 16
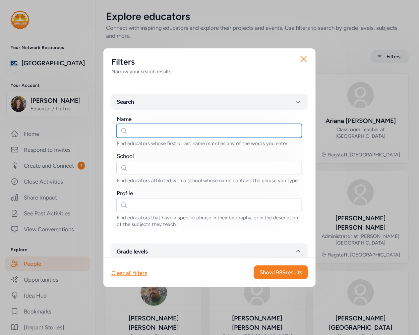
click at [143, 129] on input "text" at bounding box center [208, 131] width 185 height 14
type input "taya"
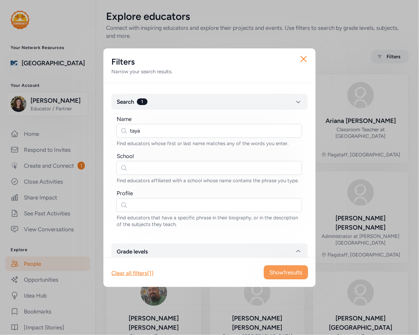
click at [292, 270] on span "Show 1 results" at bounding box center [285, 272] width 33 height 8
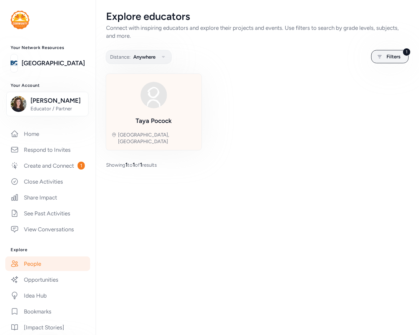
click at [176, 123] on div "Taya Pocock Tucson, AZ" at bounding box center [153, 112] width 85 height 66
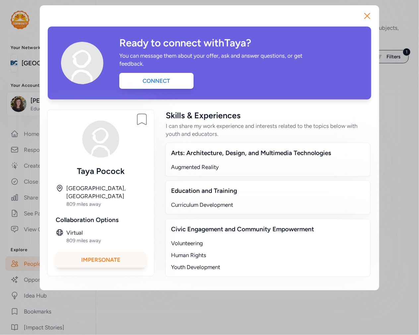
click at [115, 252] on div "Impersonate" at bounding box center [101, 260] width 90 height 16
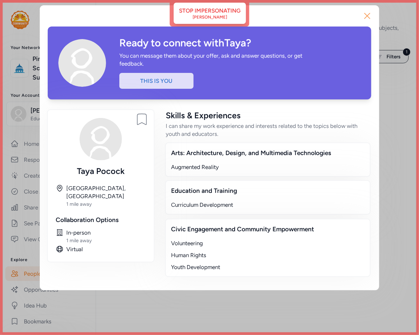
click at [369, 14] on icon "button" at bounding box center [367, 16] width 11 height 11
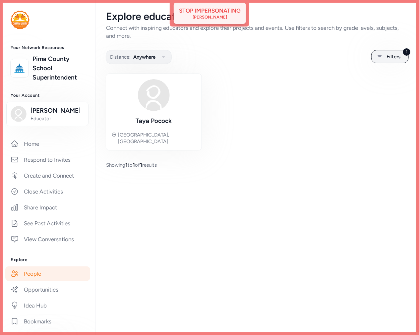
click at [228, 9] on div "Stop impersonating" at bounding box center [210, 11] width 62 height 8
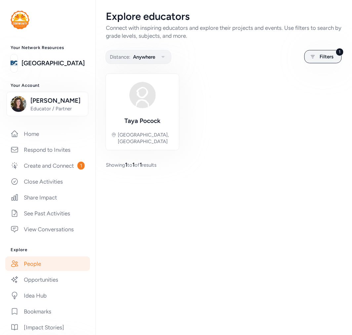
click at [32, 271] on link "People" at bounding box center [47, 263] width 85 height 15
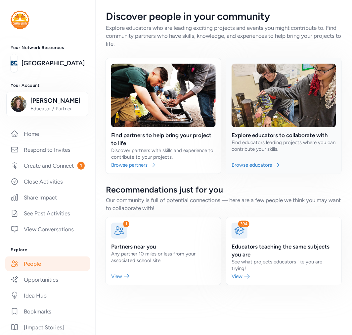
click at [266, 126] on link at bounding box center [283, 115] width 115 height 115
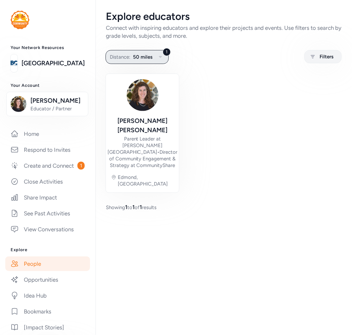
click at [136, 62] on button "1 Distance: 50 miles" at bounding box center [137, 57] width 63 height 14
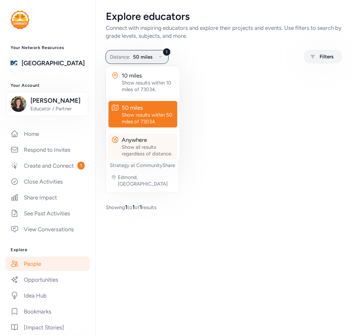
click at [135, 139] on div "Anywhere" at bounding box center [148, 140] width 53 height 8
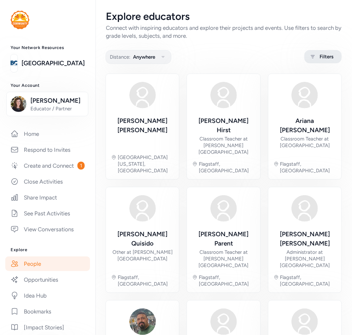
click at [318, 62] on div "Filters" at bounding box center [323, 56] width 37 height 13
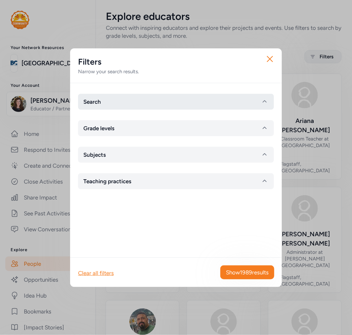
click at [124, 101] on button "Search" at bounding box center [176, 102] width 196 height 16
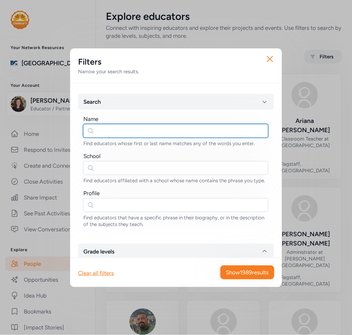
click at [97, 135] on input "text" at bounding box center [175, 131] width 185 height 14
type input "derek frey"
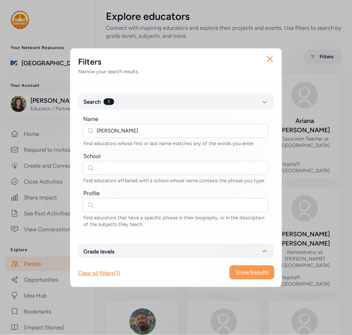
click at [252, 273] on span "Show 3 results" at bounding box center [251, 272] width 33 height 8
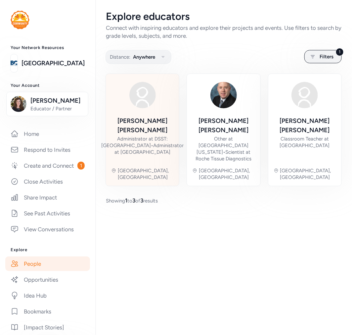
click at [144, 121] on div "Derek Frey" at bounding box center [142, 125] width 83 height 19
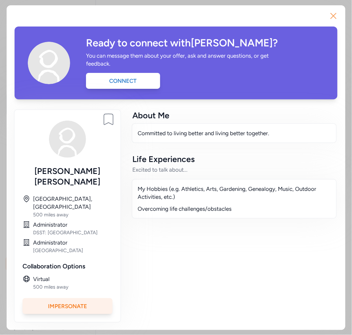
click at [333, 18] on icon "button" at bounding box center [333, 16] width 11 height 11
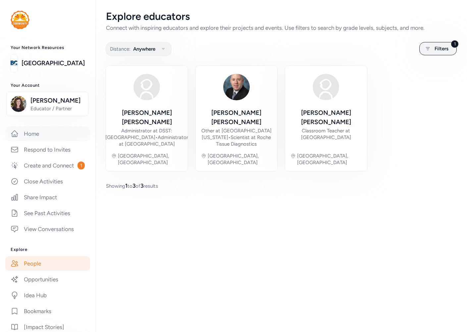
click at [42, 140] on link "Home" at bounding box center [47, 133] width 85 height 15
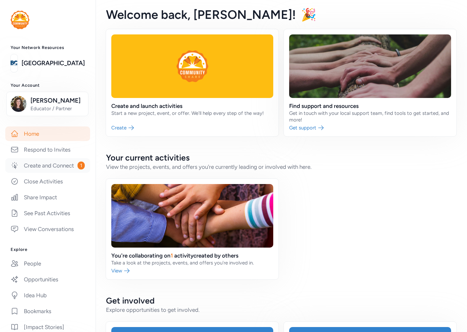
click at [32, 173] on link "Create and Connect 1" at bounding box center [47, 165] width 85 height 15
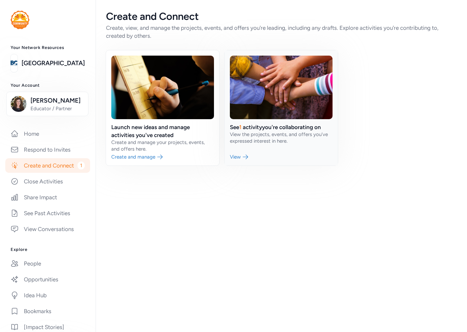
click at [263, 129] on link at bounding box center [280, 107] width 113 height 115
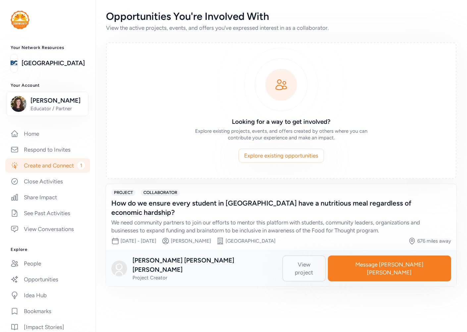
click at [320, 261] on span "View project" at bounding box center [303, 269] width 31 height 16
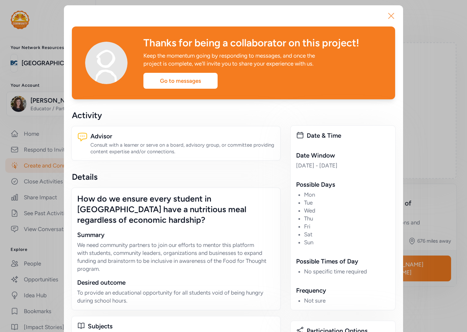
click at [391, 15] on icon "button" at bounding box center [391, 16] width 11 height 11
